Goal: Browse casually

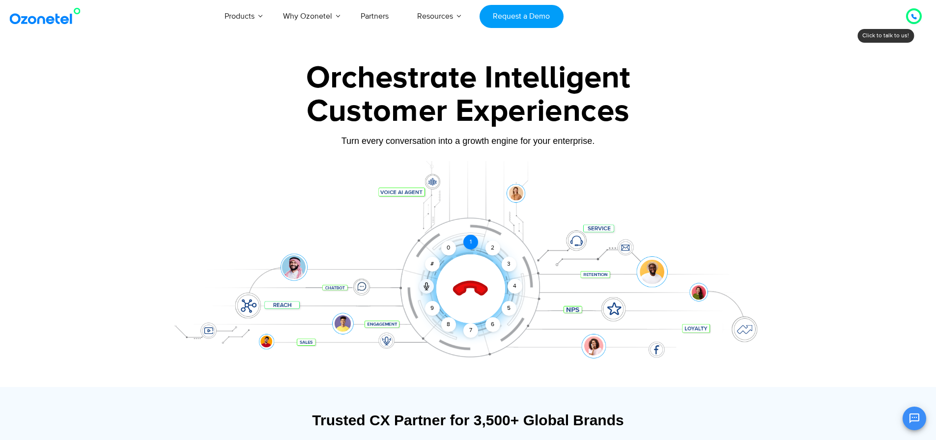
click at [467, 246] on div "1" at bounding box center [470, 242] width 15 height 15
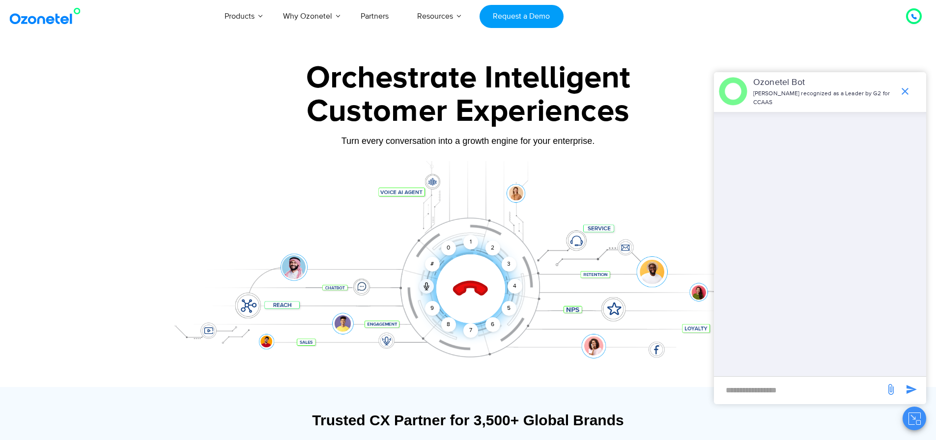
click at [478, 289] on icon at bounding box center [470, 289] width 34 height 34
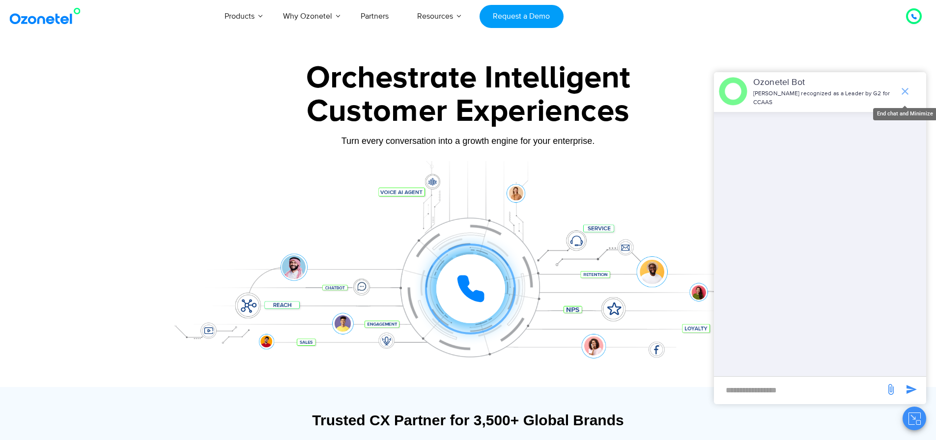
click at [911, 85] on span "end chat or minimize" at bounding box center [905, 92] width 20 height 20
